Goal: Task Accomplishment & Management: Use online tool/utility

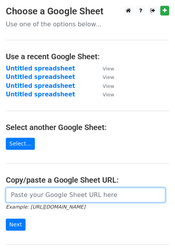
click at [43, 193] on input "url" at bounding box center [86, 195] width 160 height 15
paste input "https://docs.google.com/spreadsheets/d/1SojosIsuTmY3SdDIFCX0PSbU971DTwKOGUdPV8T…"
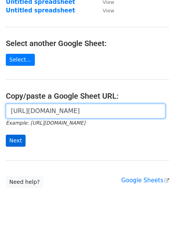
type input "https://docs.google.com/spreadsheets/d/1SojosIsuTmY3SdDIFCX0PSbU971DTwKOGUdPV8T…"
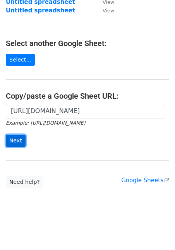
click at [17, 143] on input "Next" at bounding box center [16, 141] width 20 height 12
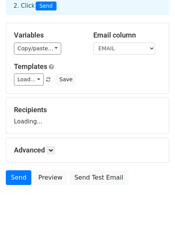
scroll to position [50, 0]
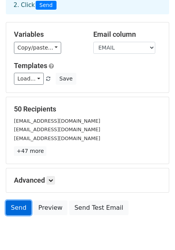
click at [20, 205] on link "Send" at bounding box center [19, 208] width 26 height 15
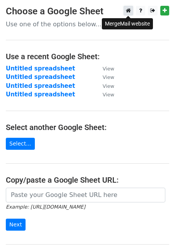
click at [130, 9] on icon at bounding box center [128, 10] width 5 height 5
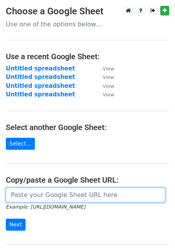
click at [45, 192] on input "url" at bounding box center [86, 195] width 160 height 15
paste input "[URL][DOMAIN_NAME]"
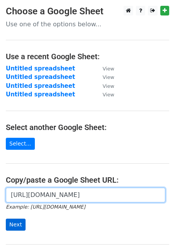
type input "[URL][DOMAIN_NAME]"
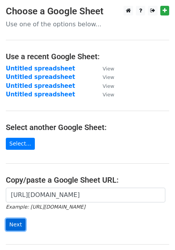
click at [15, 224] on input "Next" at bounding box center [16, 225] width 20 height 12
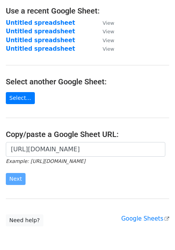
scroll to position [84, 0]
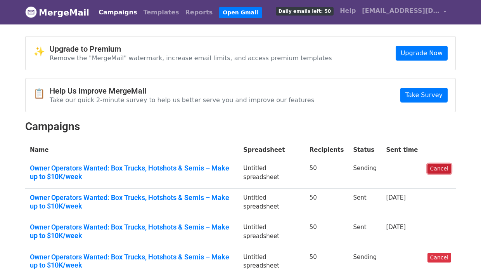
click at [434, 169] on link "Cancel" at bounding box center [439, 169] width 24 height 10
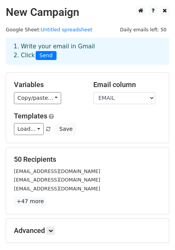
scroll to position [81, 0]
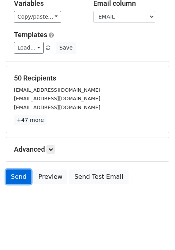
click at [20, 174] on link "Send" at bounding box center [19, 177] width 26 height 15
